Goal: Navigation & Orientation: Find specific page/section

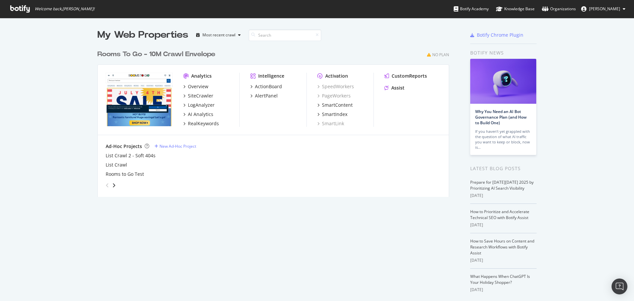
scroll to position [296, 624]
click at [222, 33] on div "Most recent crawl" at bounding box center [218, 35] width 33 height 4
click at [221, 43] on div "Most recent crawl" at bounding box center [225, 46] width 35 height 6
click at [337, 171] on div "Rooms to Go Test" at bounding box center [273, 174] width 335 height 7
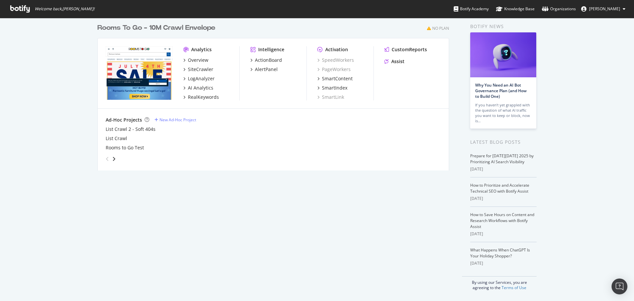
scroll to position [0, 0]
